Goal: Task Accomplishment & Management: Use online tool/utility

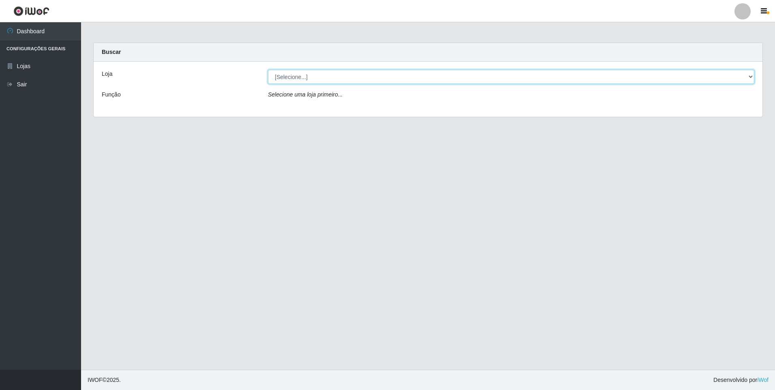
click at [324, 73] on select "[Selecione...] [GEOGRAPHIC_DATA] - [GEOGRAPHIC_DATA]" at bounding box center [511, 77] width 487 height 14
select select "432"
click at [268, 70] on select "[Selecione...] [GEOGRAPHIC_DATA] - [GEOGRAPHIC_DATA]" at bounding box center [511, 77] width 487 height 14
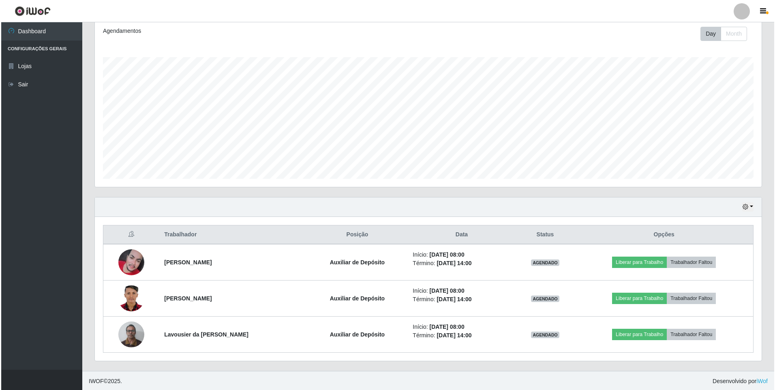
scroll to position [112, 0]
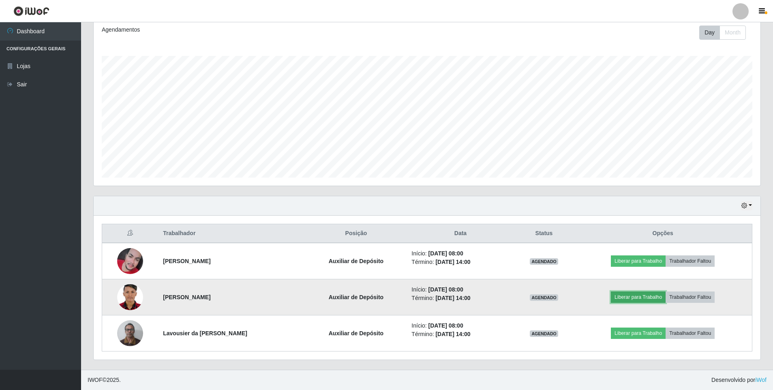
click at [657, 297] on button "Liberar para Trabalho" at bounding box center [638, 297] width 55 height 11
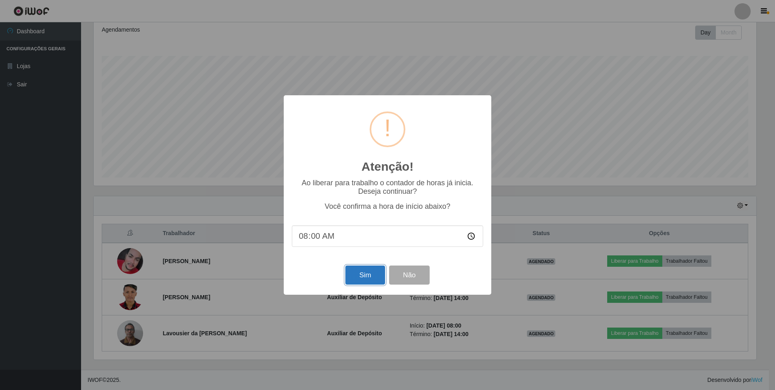
click at [349, 274] on button "Sim" at bounding box center [365, 275] width 39 height 19
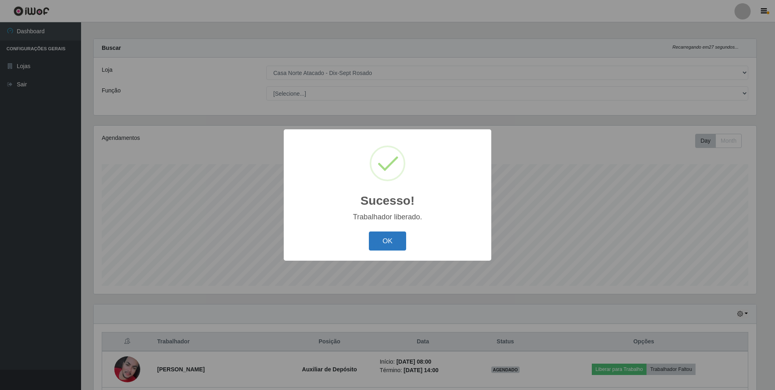
click at [390, 240] on button "OK" at bounding box center [388, 241] width 38 height 19
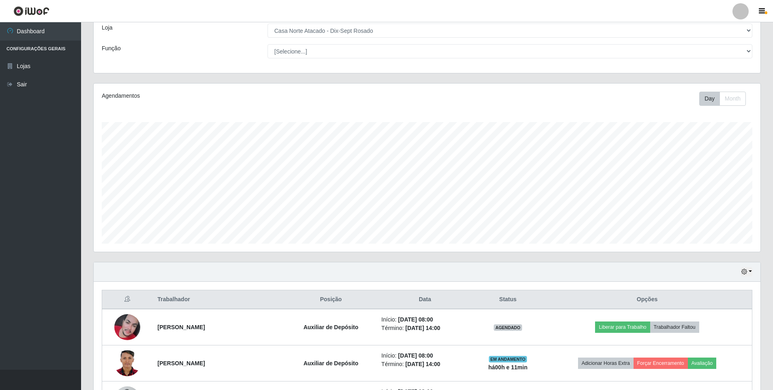
scroll to position [112, 0]
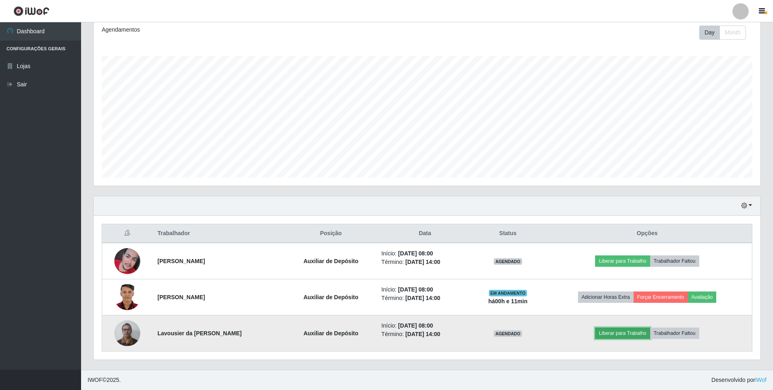
click at [616, 335] on button "Liberar para Trabalho" at bounding box center [622, 333] width 55 height 11
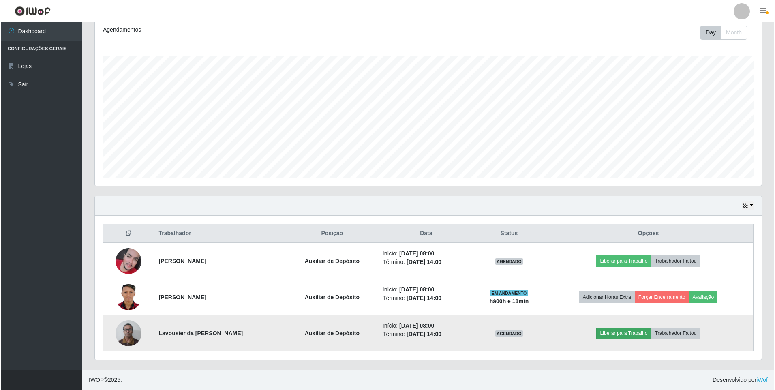
scroll to position [168, 663]
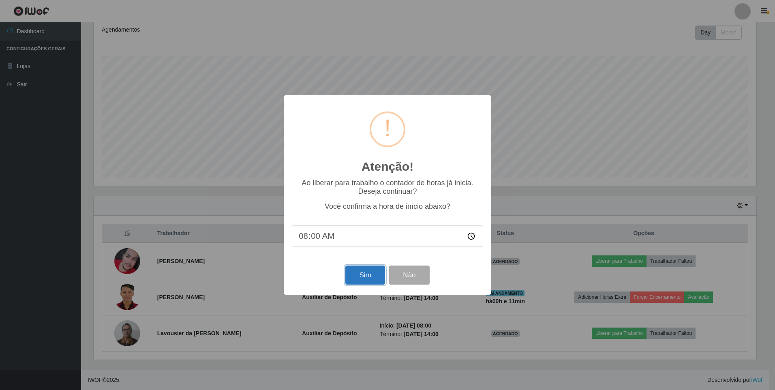
click at [360, 279] on button "Sim" at bounding box center [365, 275] width 39 height 19
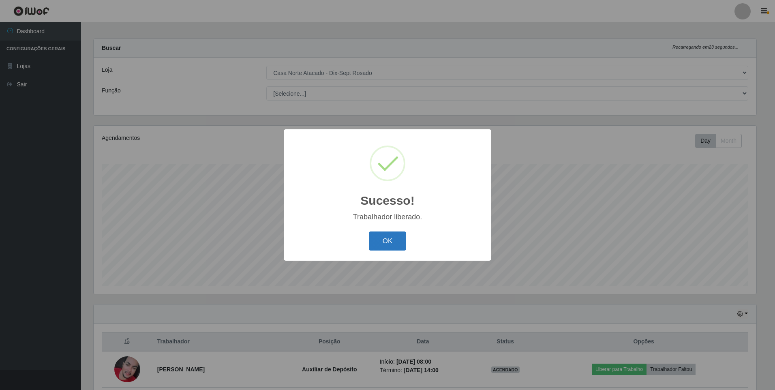
click at [382, 238] on button "OK" at bounding box center [388, 241] width 38 height 19
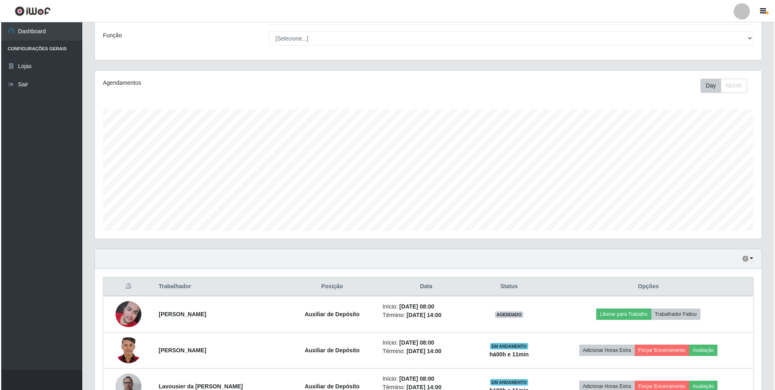
scroll to position [112, 0]
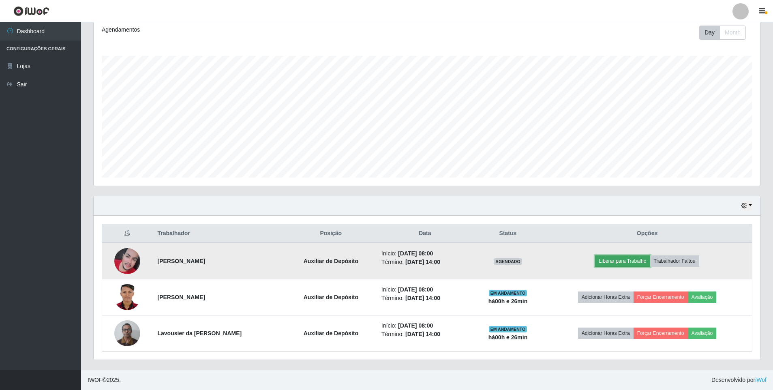
click at [639, 259] on button "Liberar para Trabalho" at bounding box center [622, 260] width 55 height 11
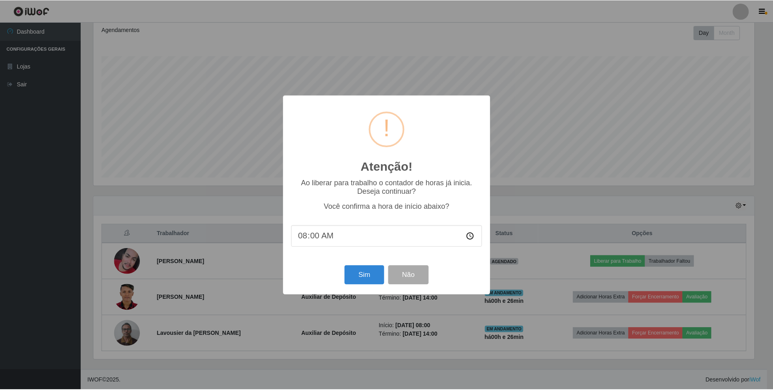
scroll to position [168, 663]
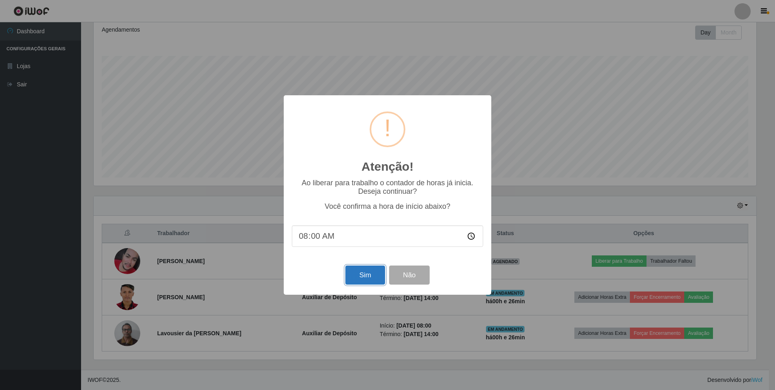
click at [372, 281] on button "Sim" at bounding box center [365, 275] width 39 height 19
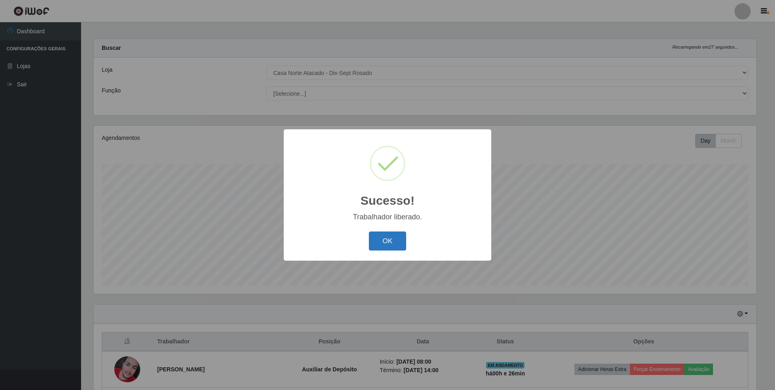
click at [389, 239] on button "OK" at bounding box center [388, 241] width 38 height 19
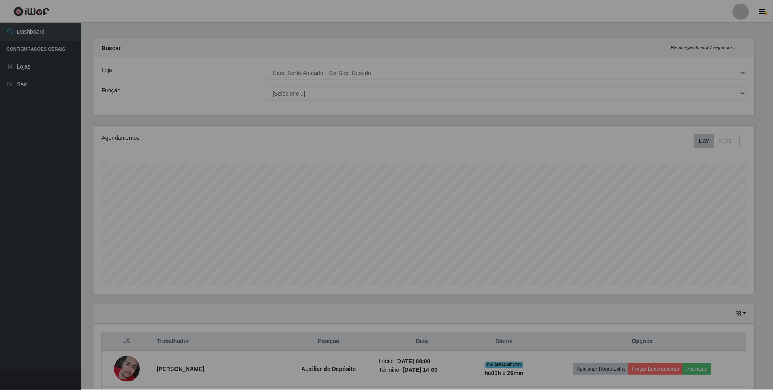
scroll to position [168, 667]
